Goal: Task Accomplishment & Management: Manage account settings

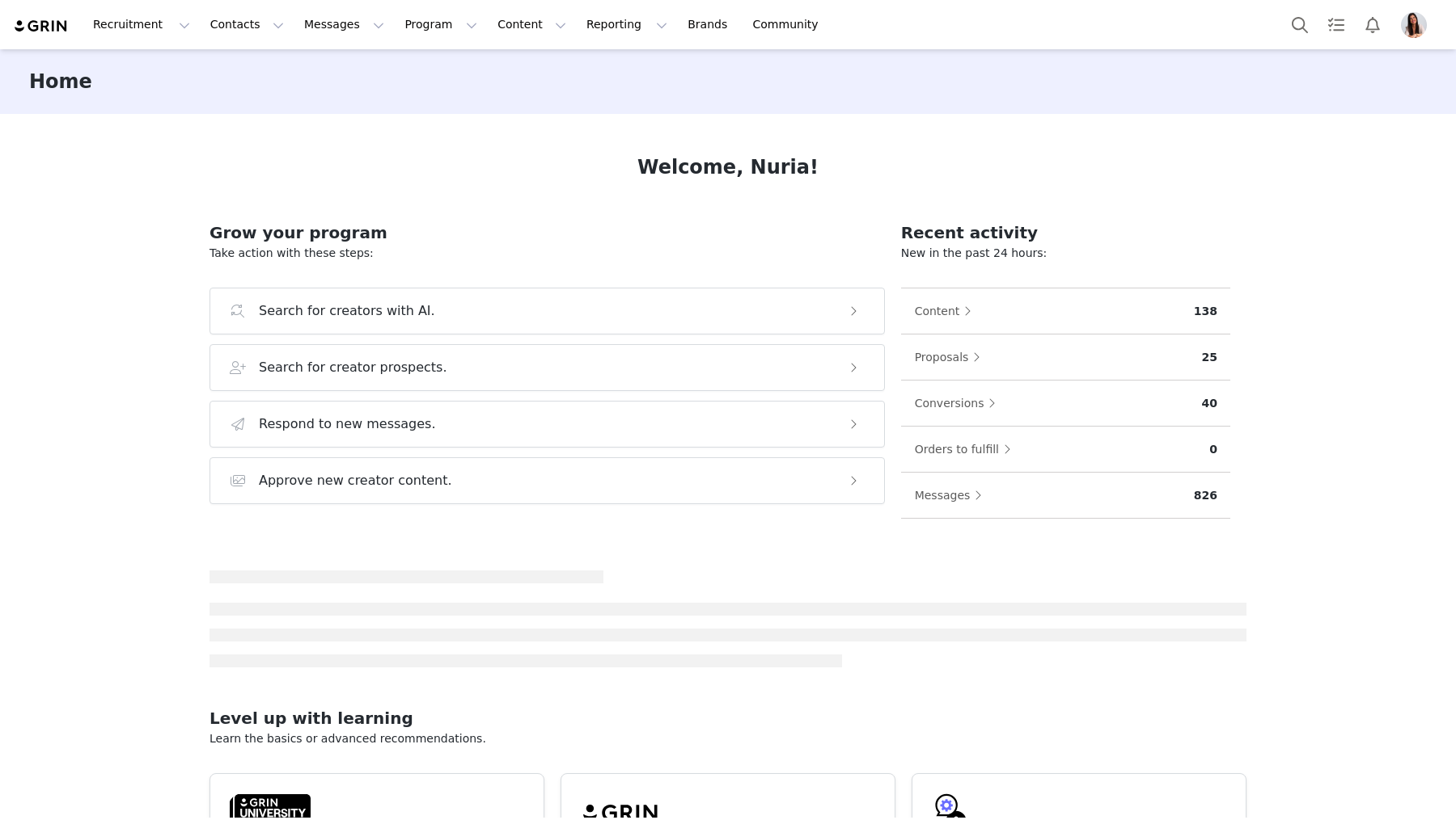
click at [1416, 26] on img "Profile" at bounding box center [1413, 25] width 26 height 26
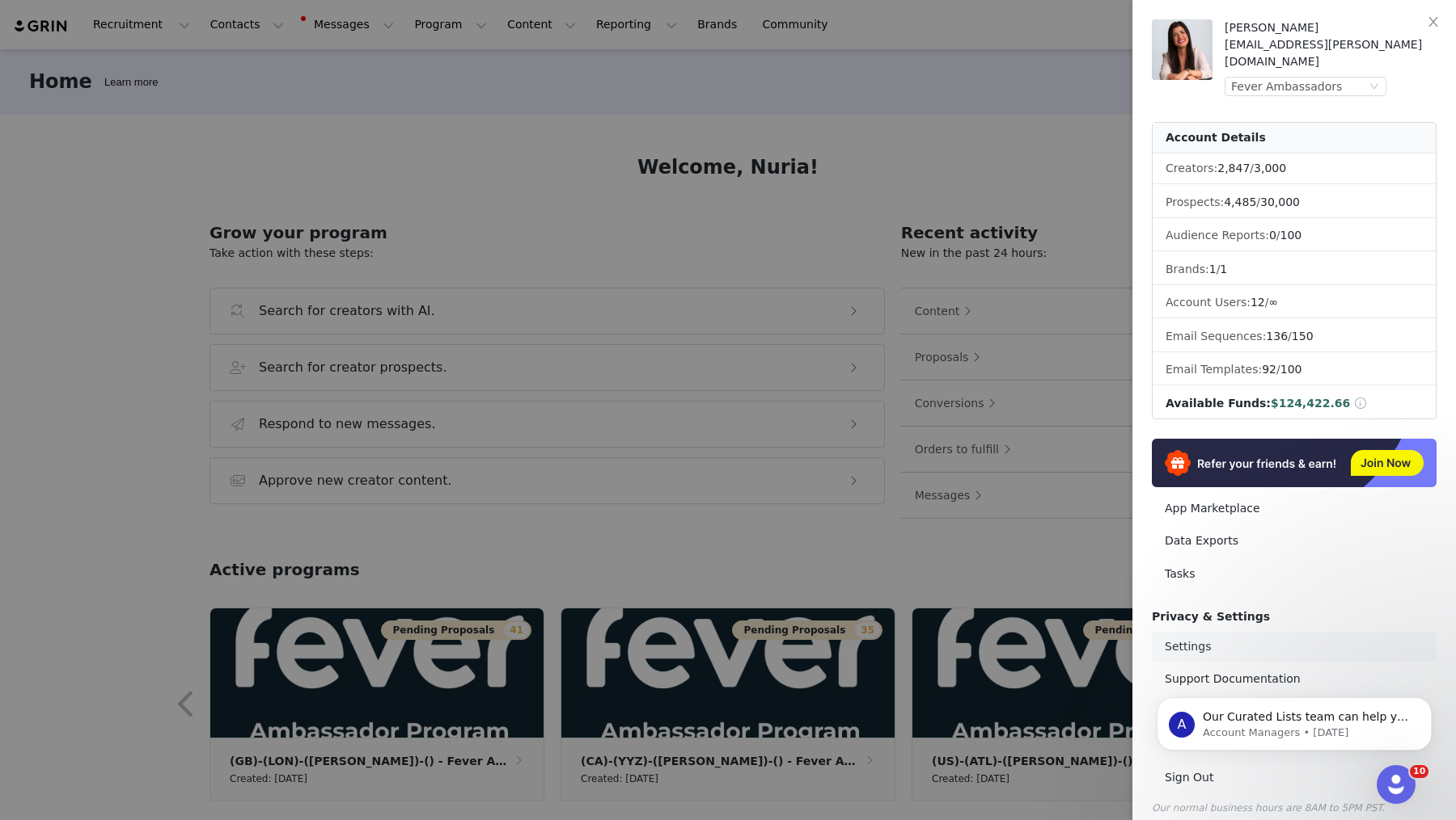
click at [1189, 638] on link "Settings" at bounding box center [1293, 647] width 285 height 30
select select "UTC"
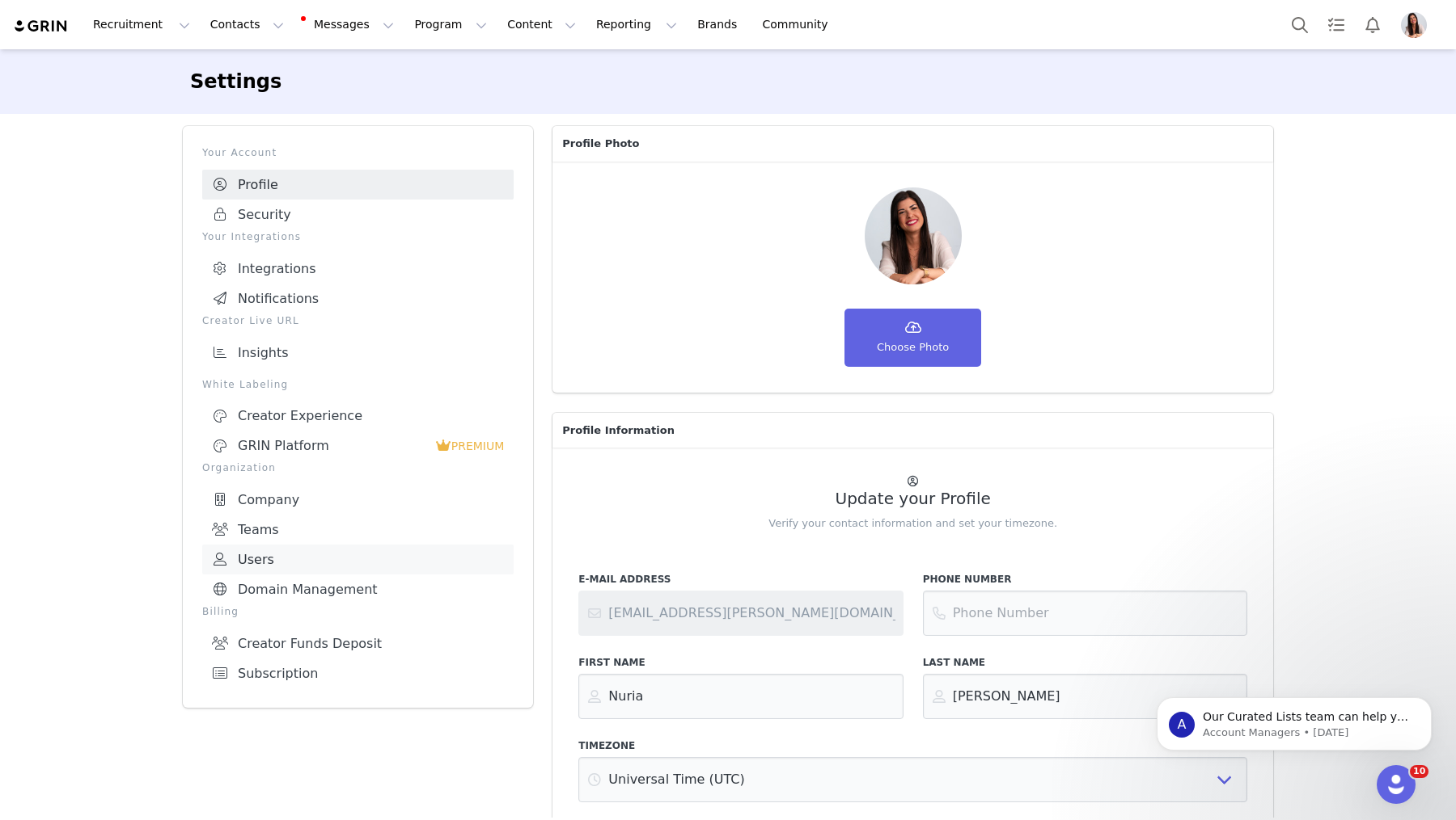
click at [274, 545] on link "Users" at bounding box center [357, 559] width 311 height 30
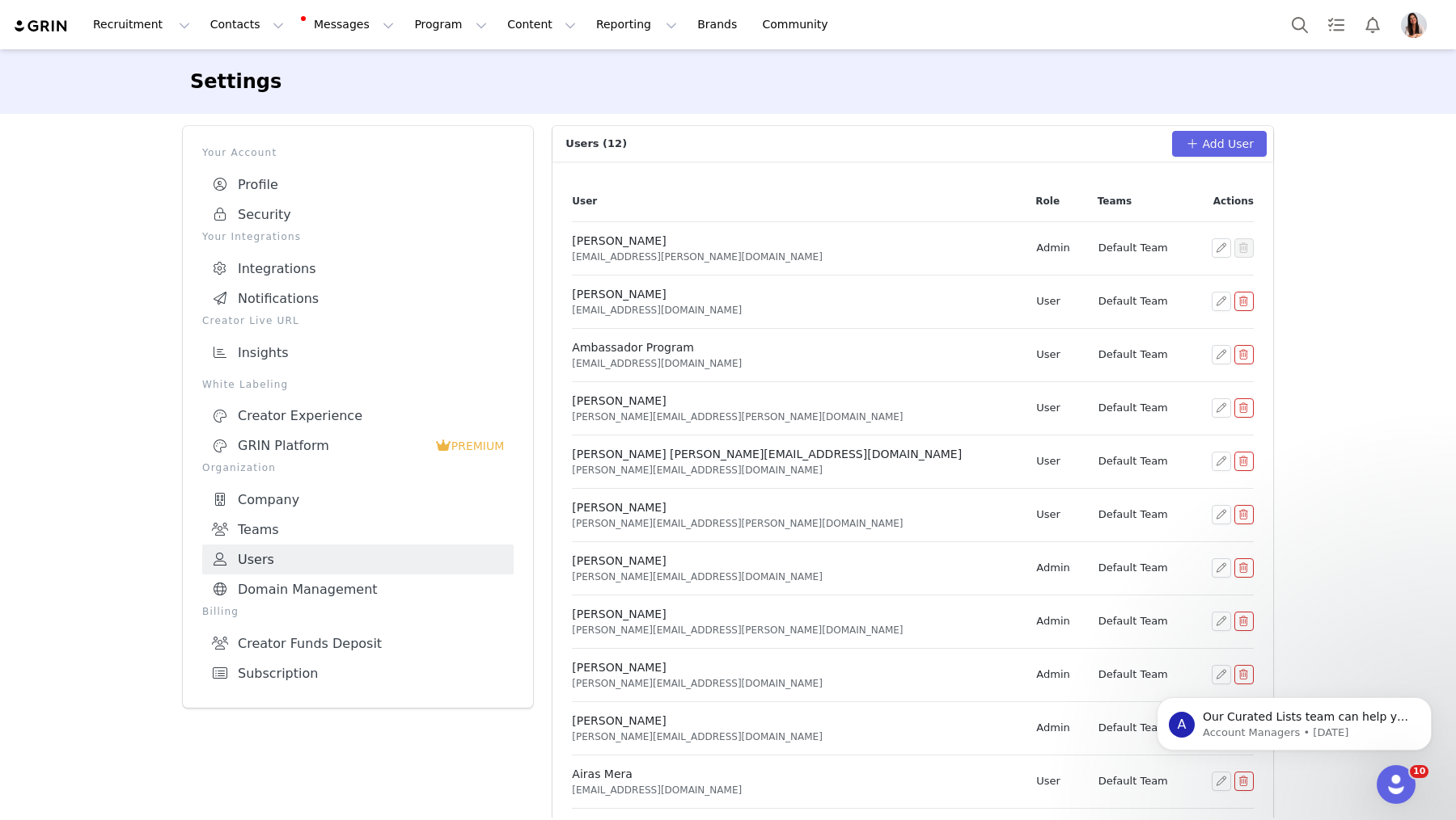
click at [1237, 123] on div "Users (12) Add User User Role Teams Actions [PERSON_NAME] [PERSON_NAME][EMAIL_A…" at bounding box center [912, 503] width 740 height 775
click at [1213, 139] on button "Add User" at bounding box center [1219, 144] width 95 height 26
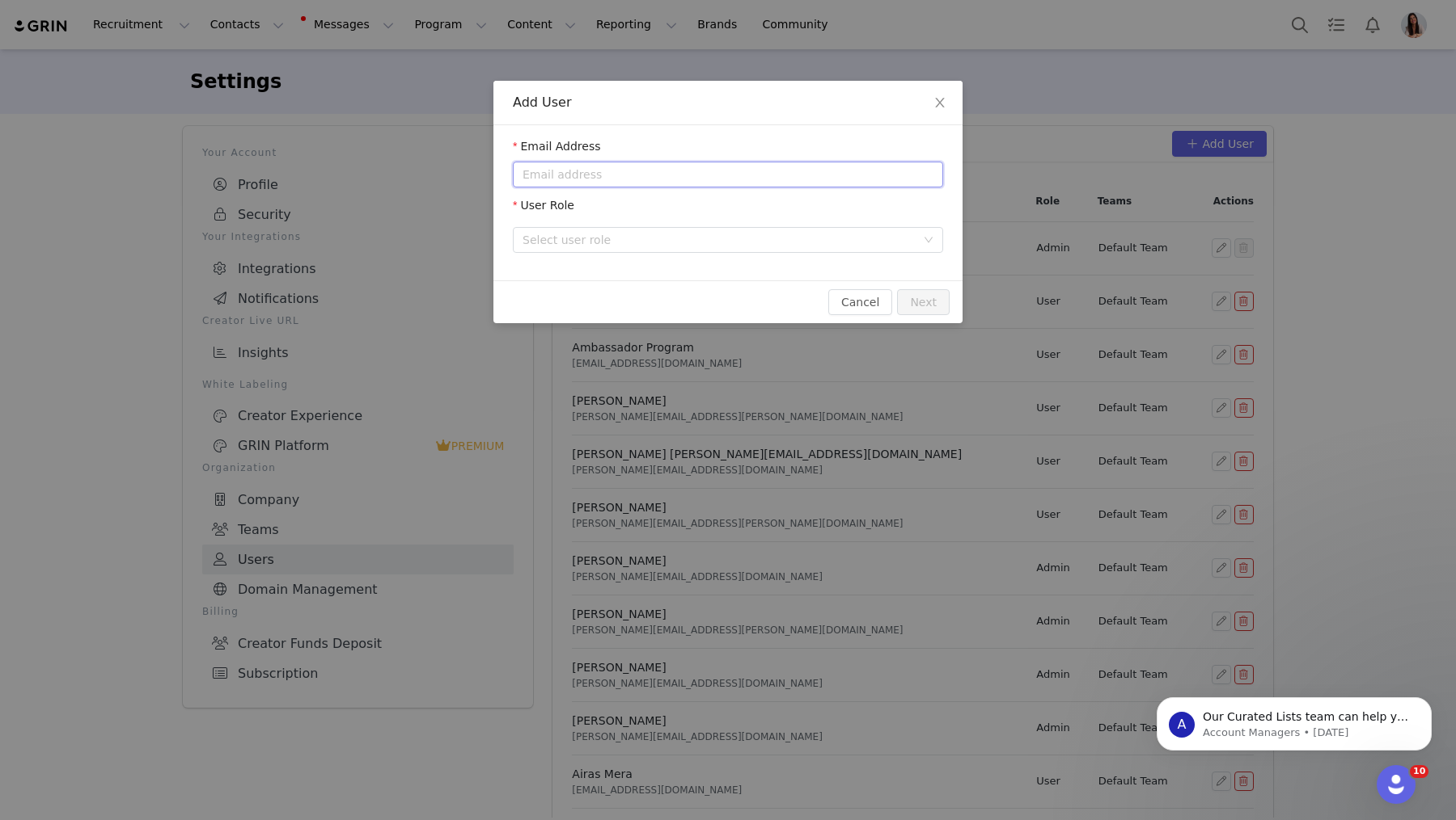
click at [622, 177] on input "email" at bounding box center [727, 174] width 430 height 26
click at [612, 243] on div "Select user role" at bounding box center [719, 240] width 393 height 16
type input "[PERSON_NAME][EMAIL_ADDRESS][PERSON_NAME][DOMAIN_NAME]"
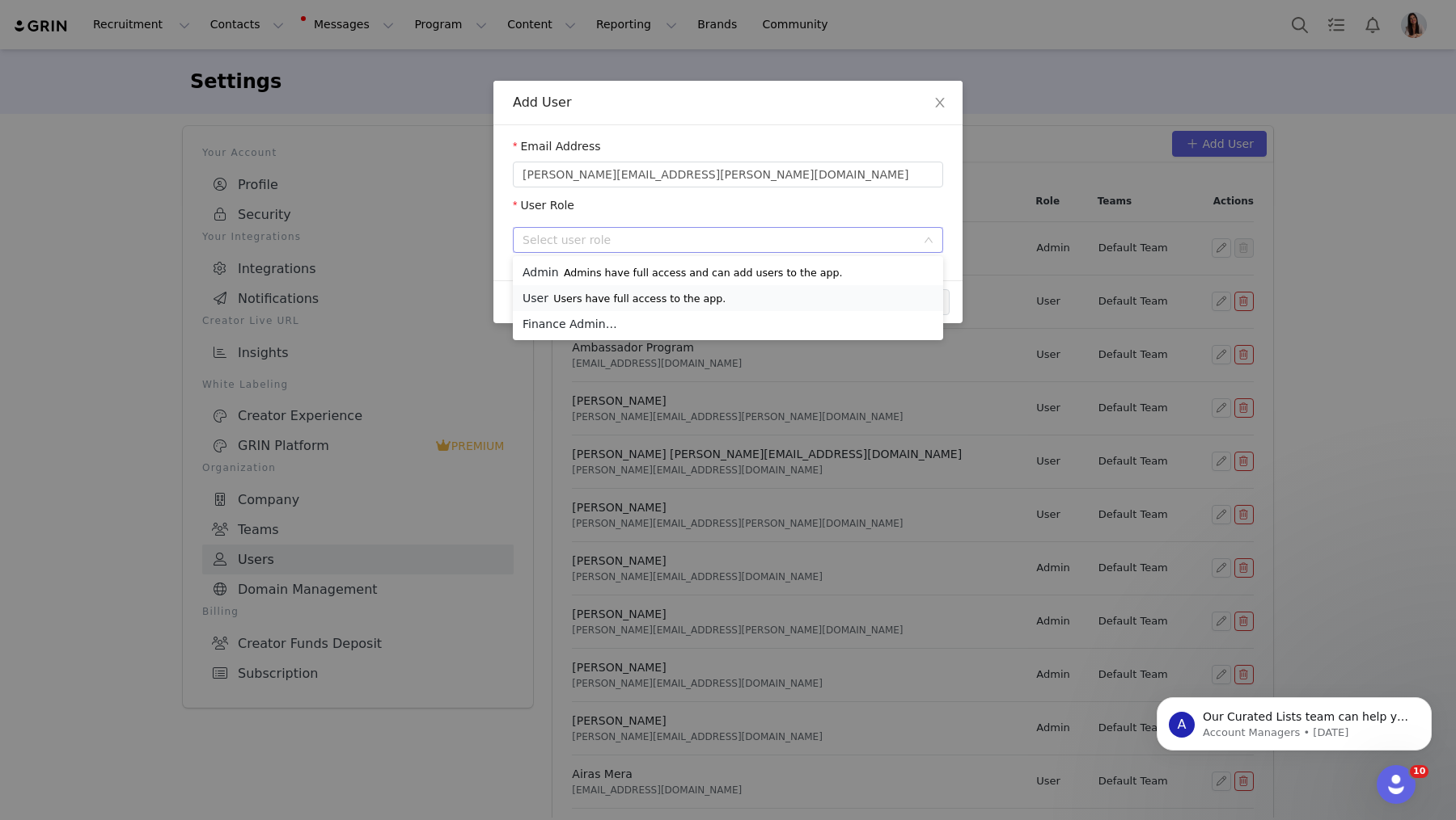
click at [584, 299] on p "Users have full access to the app." at bounding box center [639, 299] width 173 height 13
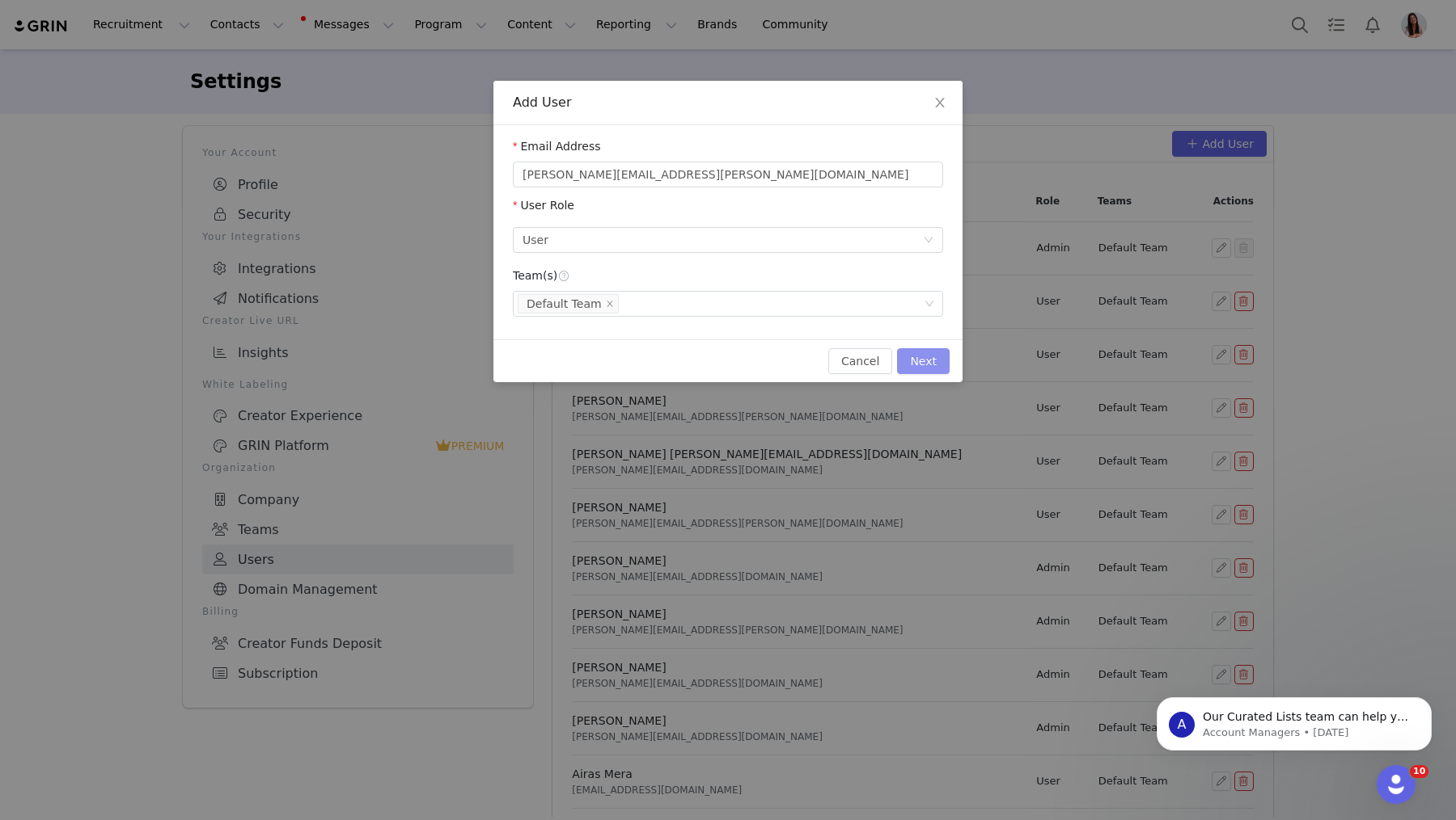
click at [921, 358] on button "Next" at bounding box center [924, 361] width 53 height 26
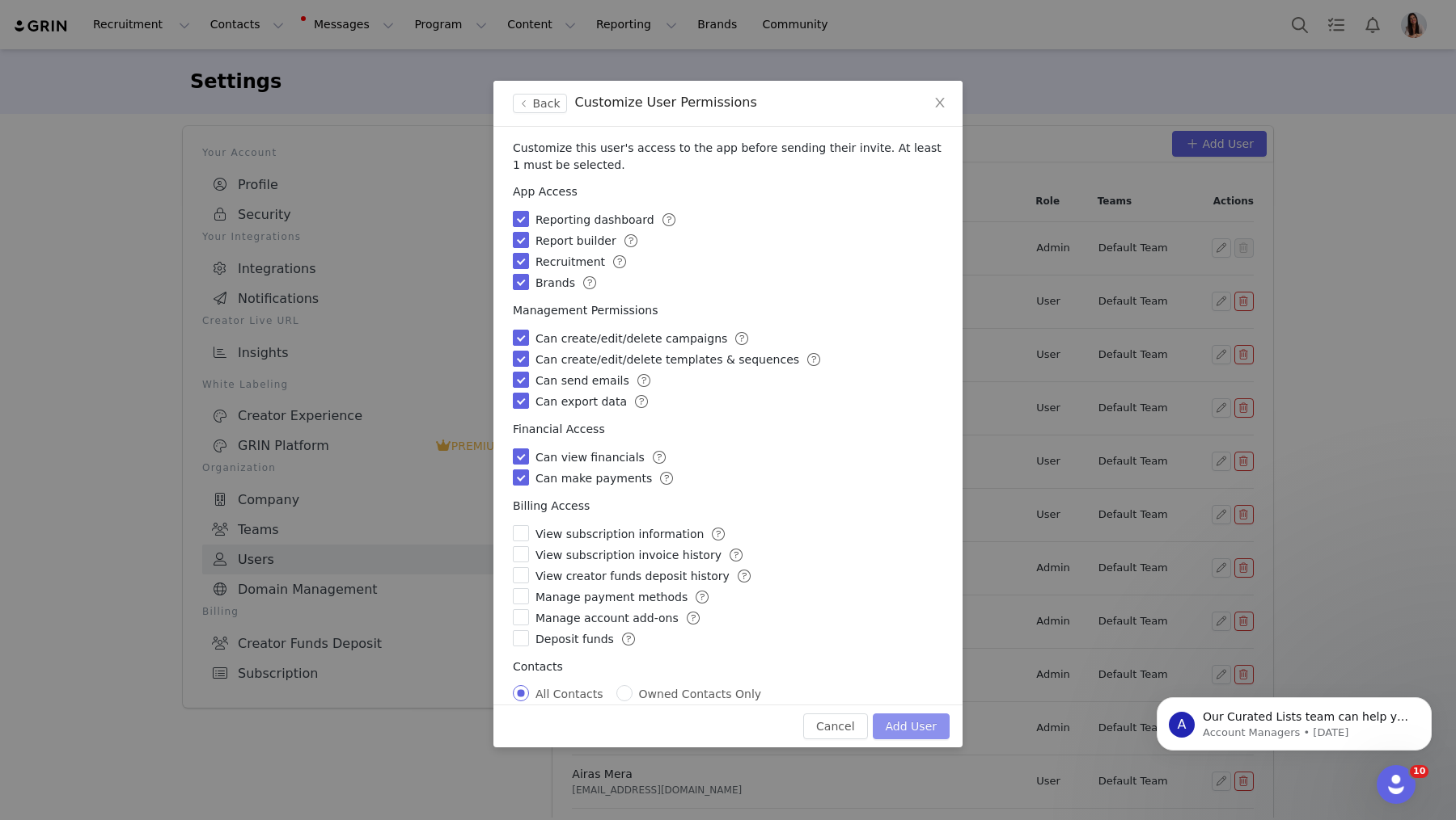
scroll to position [12, 0]
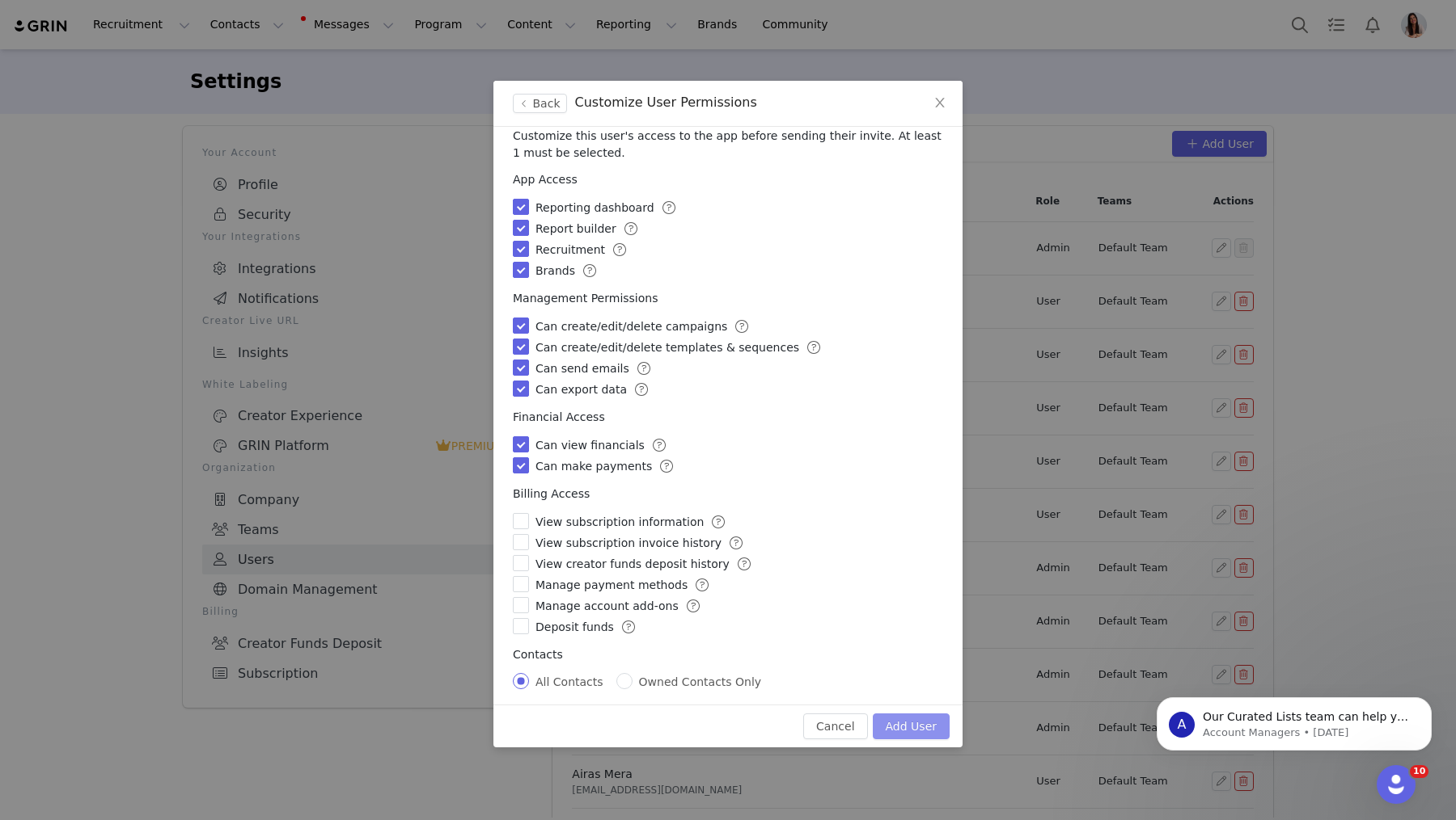
click at [925, 730] on button "Add User" at bounding box center [910, 726] width 77 height 26
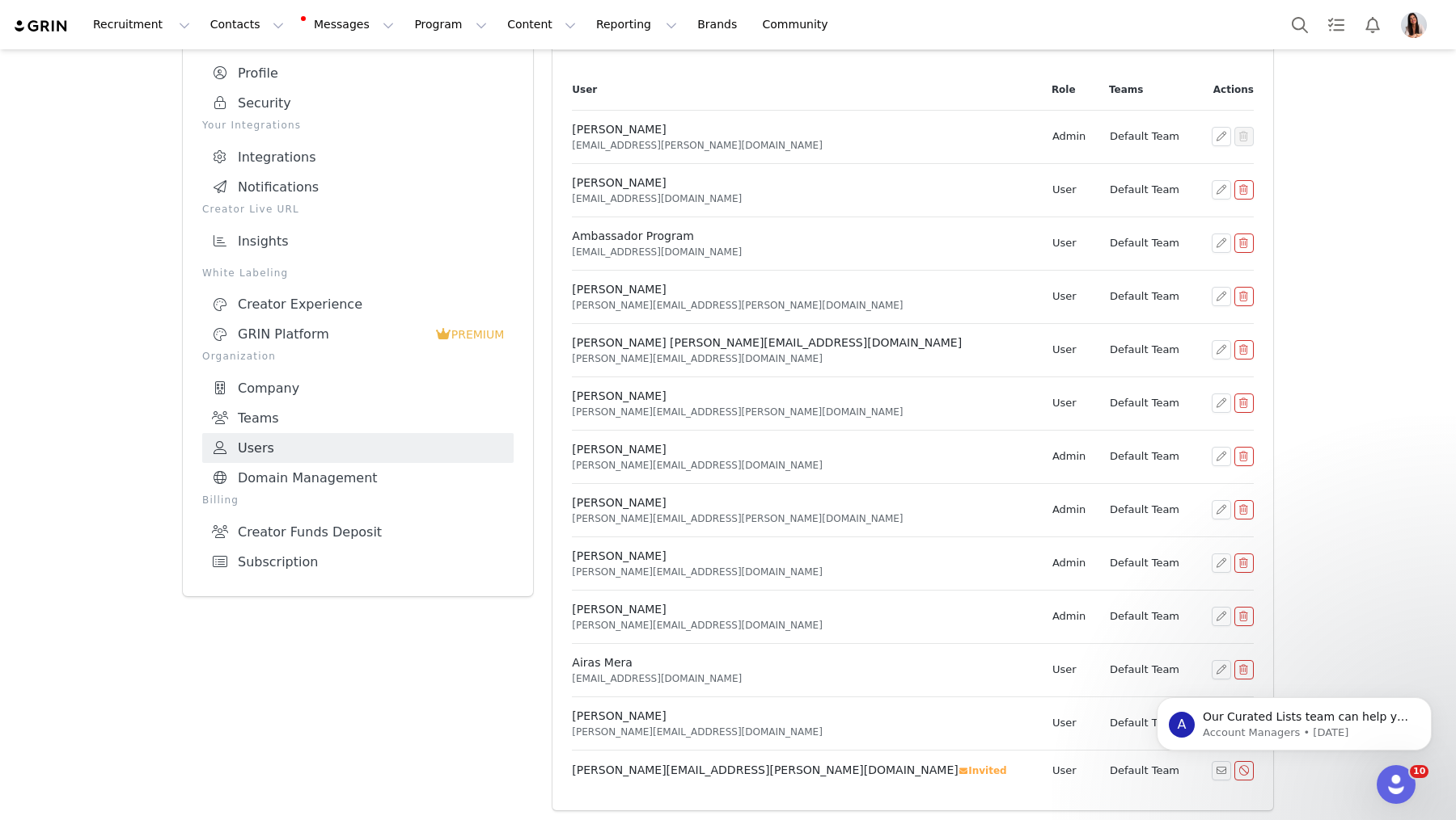
scroll to position [0, 0]
